Goal: Transaction & Acquisition: Purchase product/service

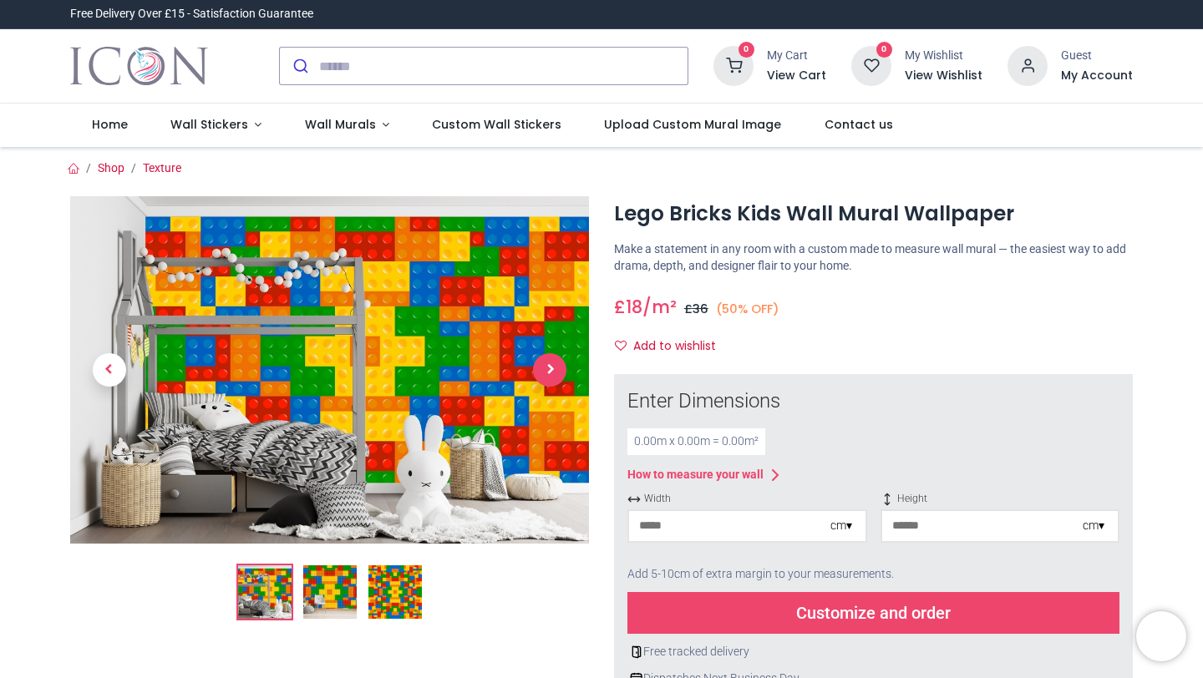
click at [543, 368] on span "Next" at bounding box center [549, 369] width 33 height 33
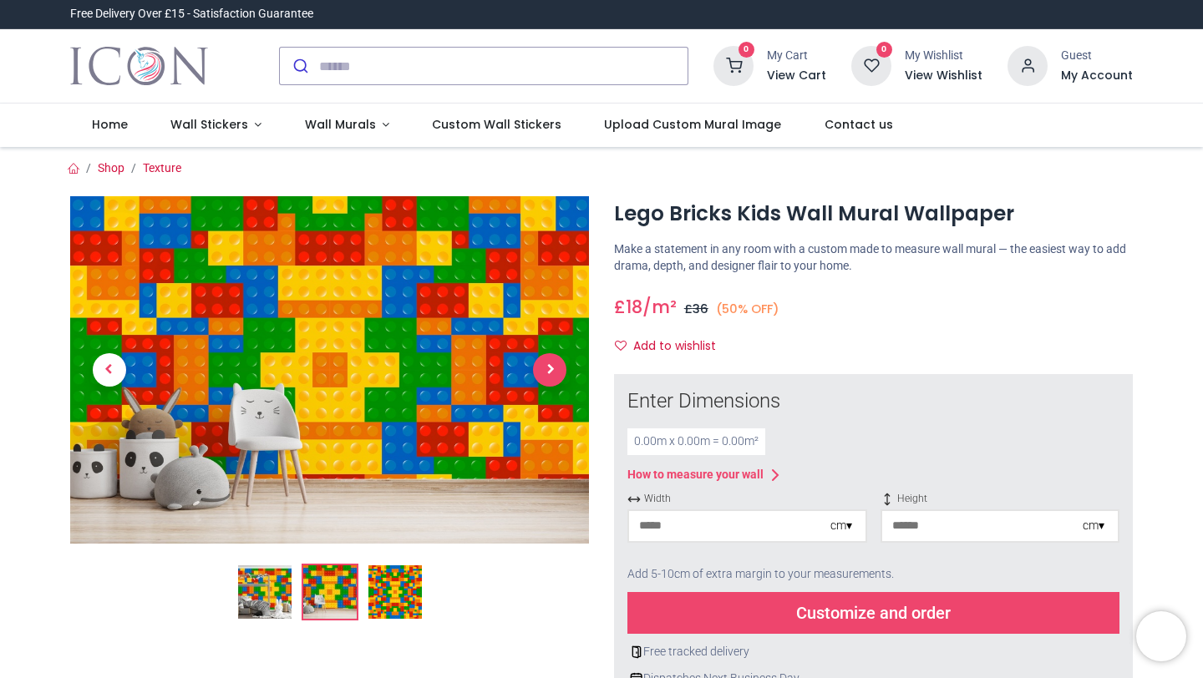
click at [543, 368] on span "Next" at bounding box center [549, 369] width 33 height 33
